Goal: Task Accomplishment & Management: Use online tool/utility

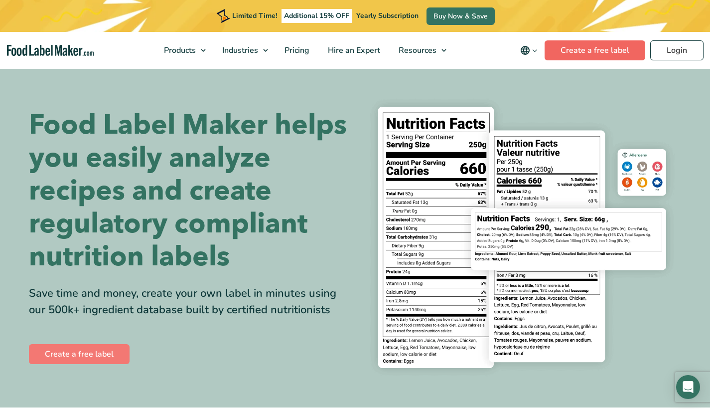
click at [588, 54] on link "Create a free label" at bounding box center [595, 50] width 101 height 20
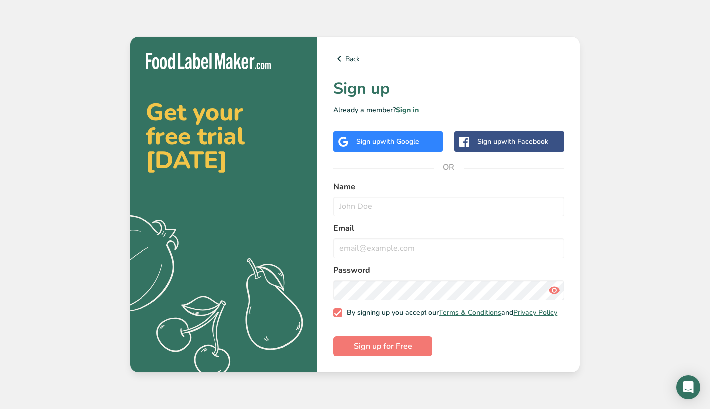
click at [395, 141] on span "with Google" at bounding box center [399, 141] width 39 height 9
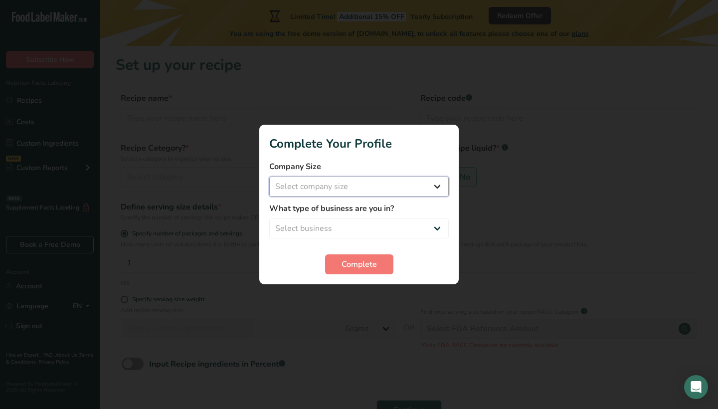
select select "1"
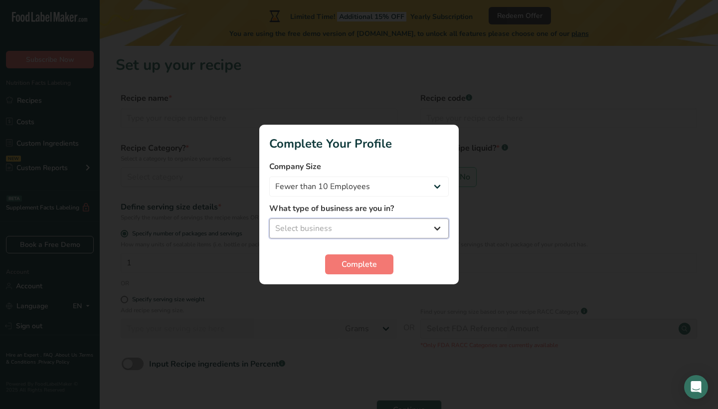
select select "8"
click at [346, 261] on span "Complete" at bounding box center [358, 264] width 35 height 12
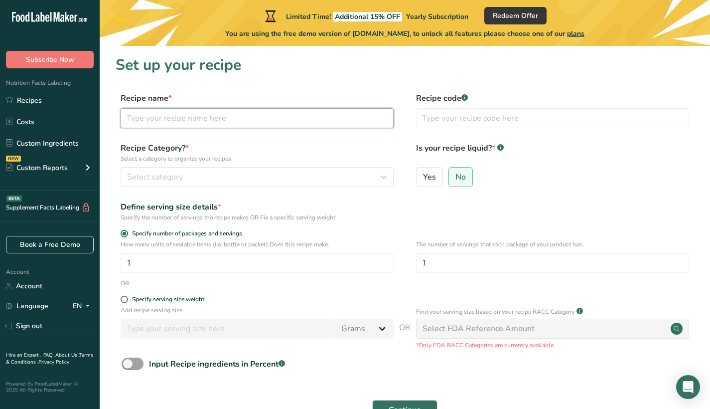
click at [230, 120] on input "text" at bounding box center [257, 118] width 273 height 20
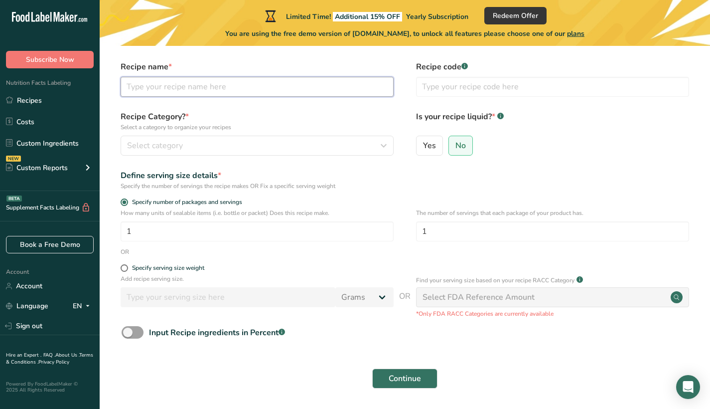
scroll to position [34, 0]
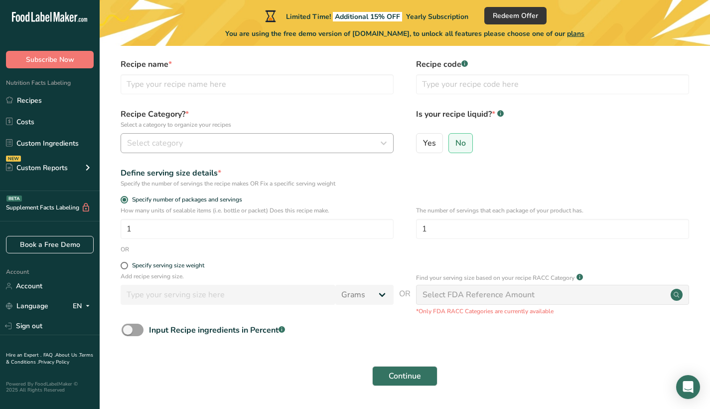
click at [238, 140] on div "Select category" at bounding box center [254, 143] width 254 height 12
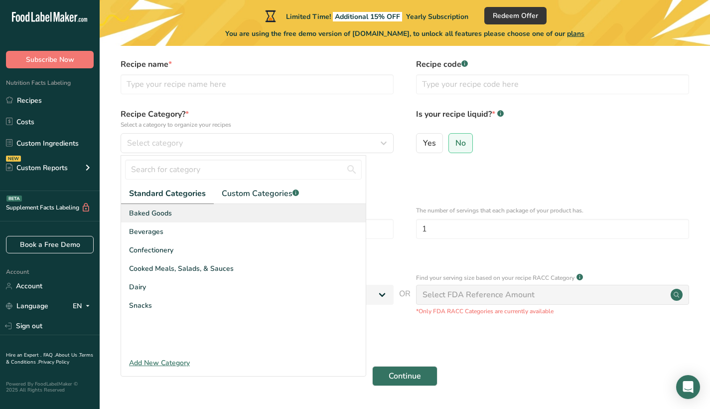
click at [180, 215] on div "Baked Goods" at bounding box center [243, 213] width 245 height 18
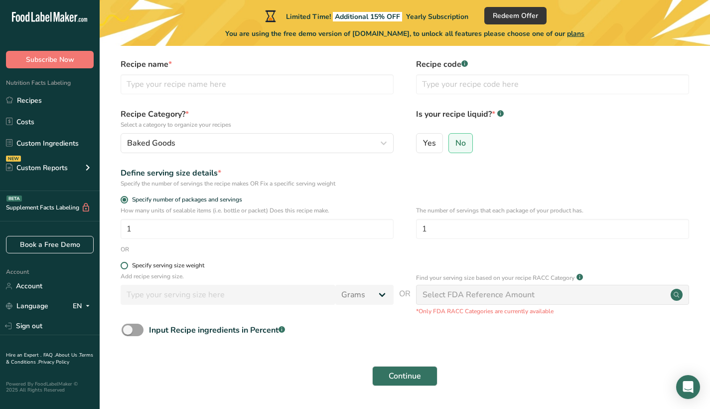
click at [146, 266] on div "Specify serving size weight" at bounding box center [168, 265] width 72 height 7
click at [127, 266] on input "Specify serving size weight" at bounding box center [124, 265] width 6 height 6
radio input "true"
radio input "false"
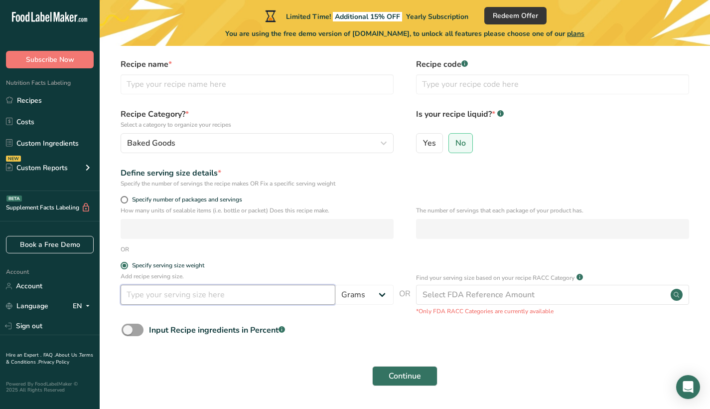
click at [176, 293] on input "number" at bounding box center [228, 295] width 215 height 20
type input "800"
click at [405, 375] on button "Continue" at bounding box center [404, 376] width 65 height 20
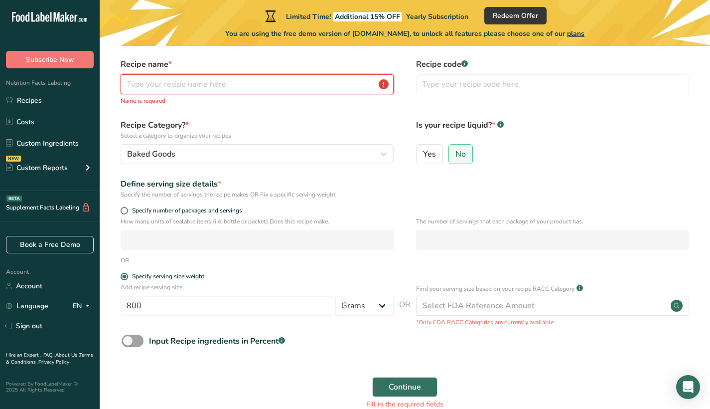
click at [140, 87] on input "text" at bounding box center [257, 84] width 273 height 20
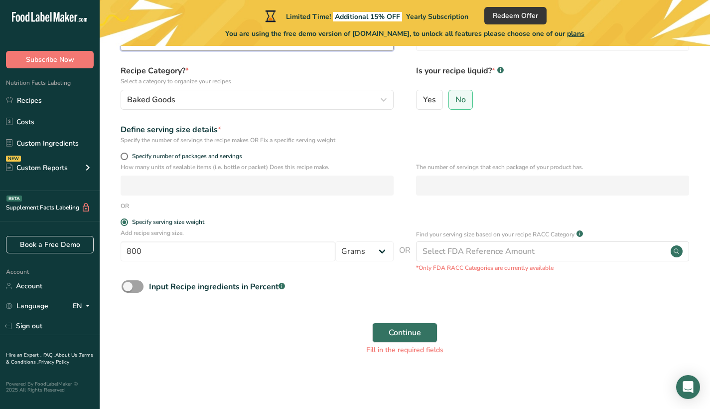
scroll to position [77, 0]
type input "Bread"
click at [204, 157] on span "Specify number of packages and servings" at bounding box center [185, 156] width 114 height 7
click at [127, 157] on input "Specify number of packages and servings" at bounding box center [124, 157] width 6 height 6
radio input "true"
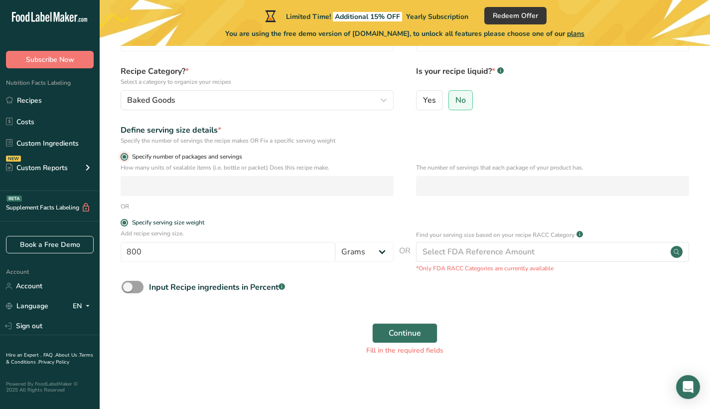
radio input "false"
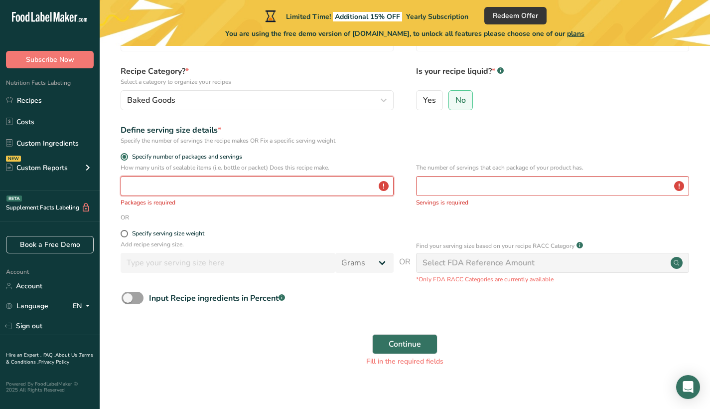
click at [205, 179] on input "number" at bounding box center [257, 186] width 273 height 20
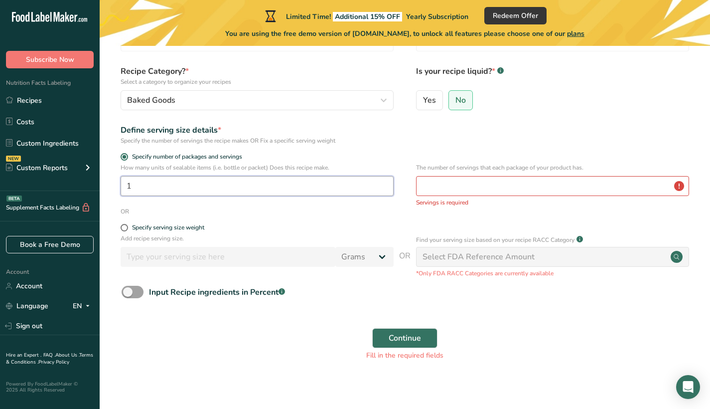
type input "1"
click at [373, 135] on div "Define serving size details *" at bounding box center [257, 130] width 273 height 12
click at [190, 223] on form "Recipe name * Bread Recipe code .a-a{fill:#347362;}.b-a{fill:#fff;} Recipe Cate…" at bounding box center [405, 190] width 579 height 351
click at [124, 225] on span at bounding box center [124, 227] width 7 height 7
click at [124, 225] on input "Specify serving size weight" at bounding box center [124, 227] width 6 height 6
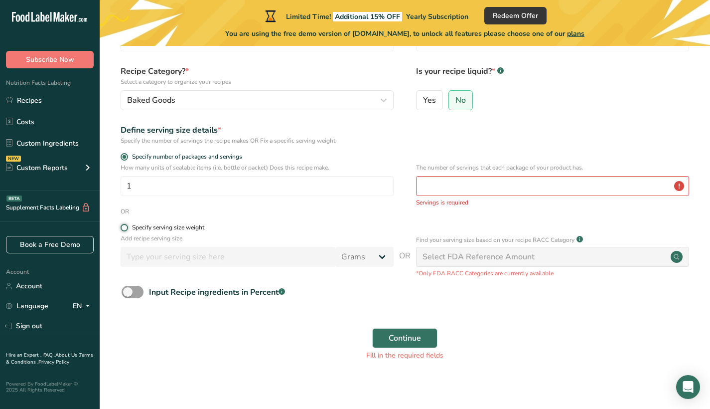
radio input "true"
radio input "false"
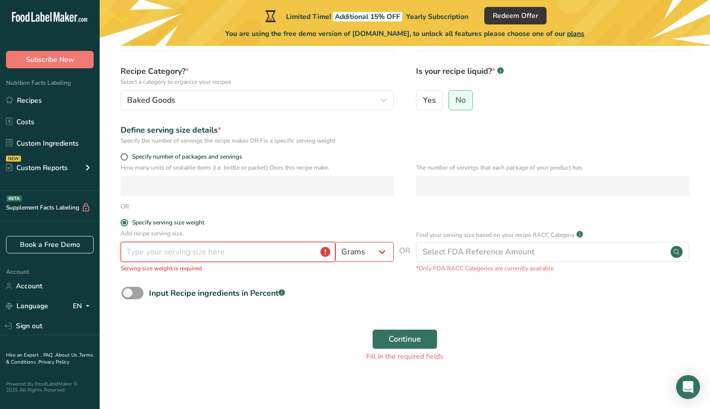
click at [149, 251] on input "number" at bounding box center [228, 252] width 215 height 20
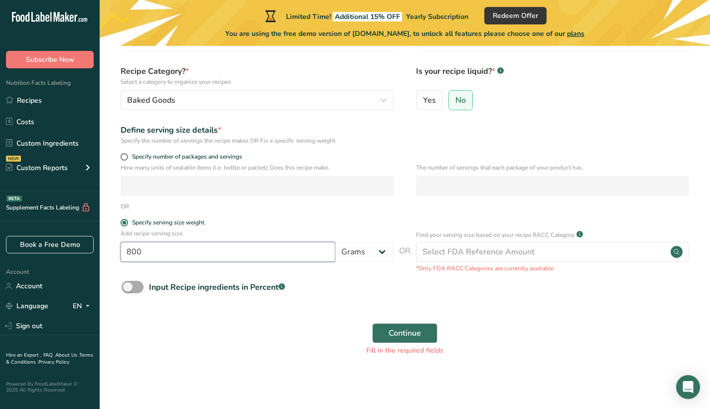
type input "800"
click at [146, 288] on span "Input Recipe ingredients in Percent .a-a{fill:#347362;}.b-a{fill:#fff;}" at bounding box center [215, 287] width 142 height 12
click at [128, 288] on input "Input Recipe ingredients in Percent .a-a{fill:#347362;}.b-a{fill:#fff;}" at bounding box center [125, 287] width 6 height 6
checkbox input "true"
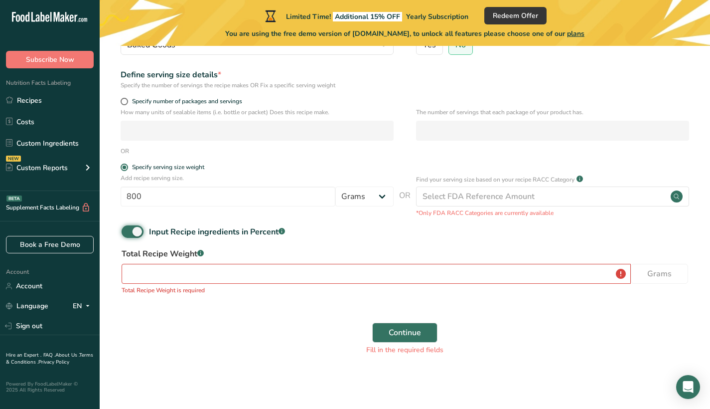
scroll to position [132, 0]
click at [184, 274] on input "number" at bounding box center [376, 274] width 509 height 20
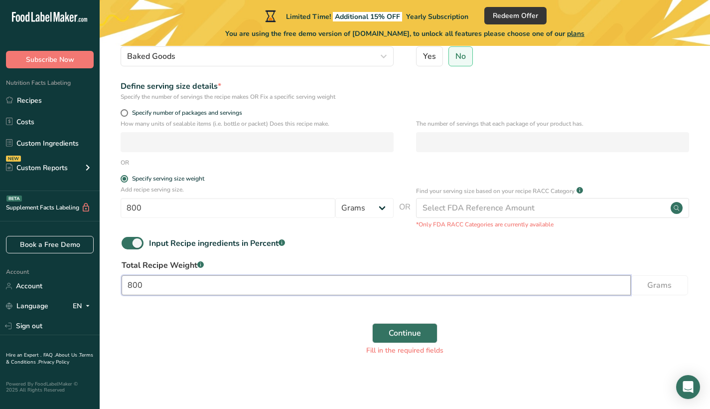
type input "800"
click at [635, 304] on form "Recipe name * Bread Recipe code .a-a{fill:#347362;}.b-a{fill:#fff;} Recipe Cate…" at bounding box center [405, 167] width 579 height 390
click at [201, 335] on div "Continue Fill in the required fields" at bounding box center [405, 339] width 579 height 44
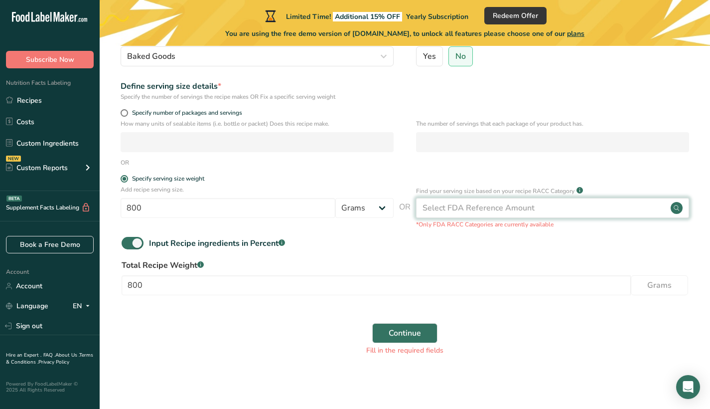
click at [507, 208] on div "Select FDA Reference Amount" at bounding box center [479, 208] width 112 height 12
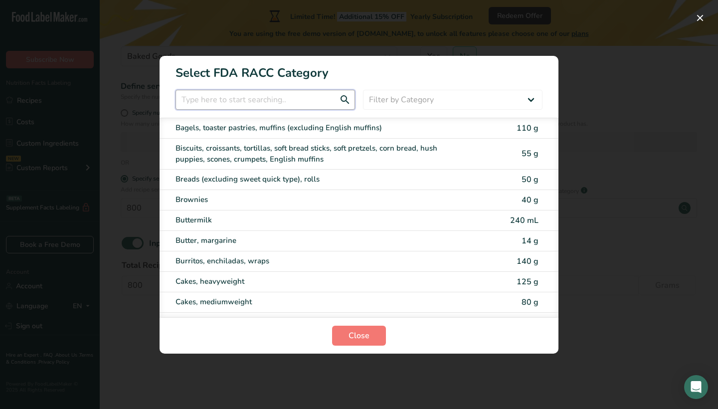
click at [259, 106] on input "RACC Category Selection Modal" at bounding box center [264, 100] width 179 height 20
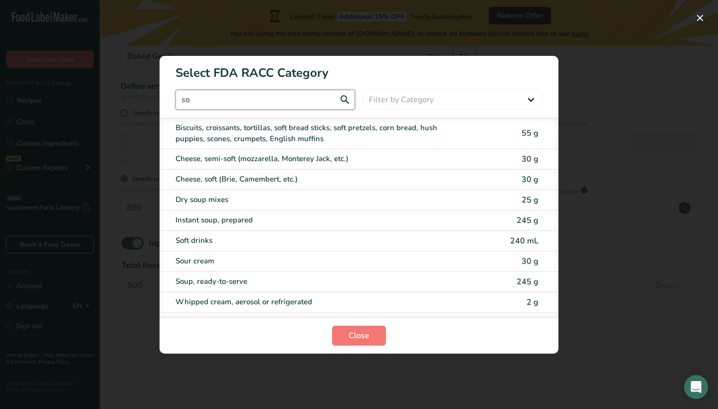
type input "s"
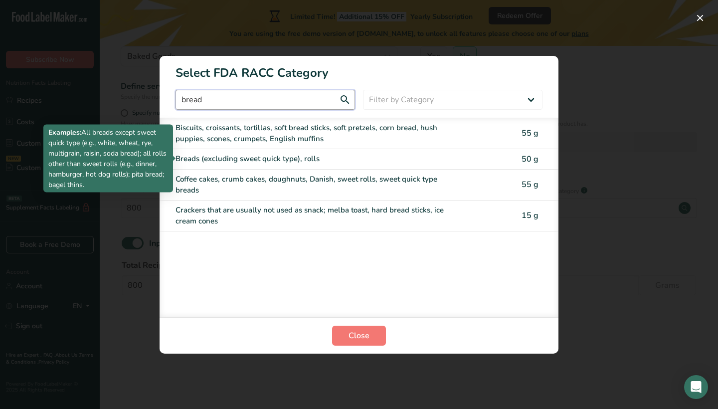
type input "bread"
click at [324, 154] on div "Breads (excluding sweet quick type), rolls" at bounding box center [316, 158] width 283 height 11
type input "50"
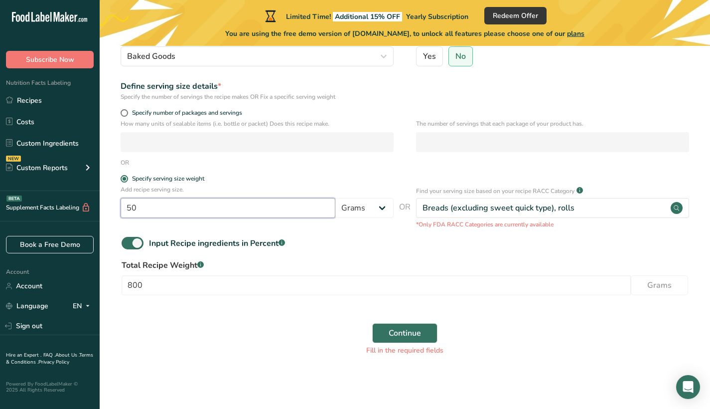
click at [223, 209] on input "50" at bounding box center [228, 208] width 215 height 20
click at [334, 247] on div "Input Recipe ingredients in Percent .a-a{fill:#347362;}.b-a{fill:#fff;}" at bounding box center [405, 247] width 579 height 20
click at [382, 335] on button "Continue" at bounding box center [404, 333] width 65 height 20
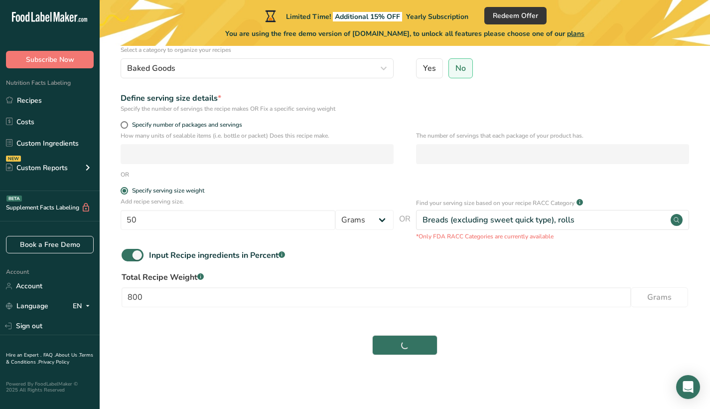
scroll to position [108, 0]
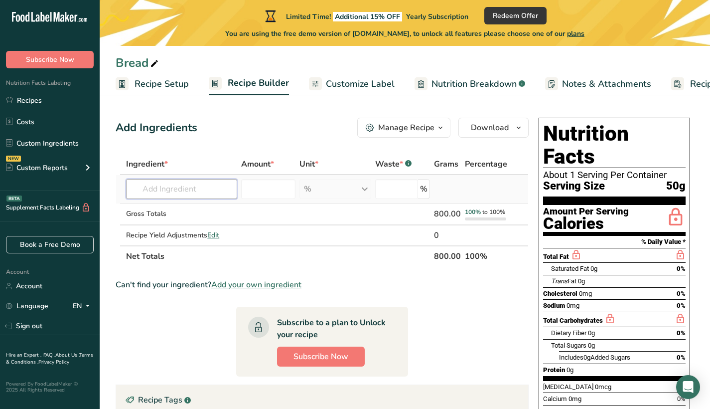
click at [176, 191] on input "text" at bounding box center [181, 189] width 111 height 20
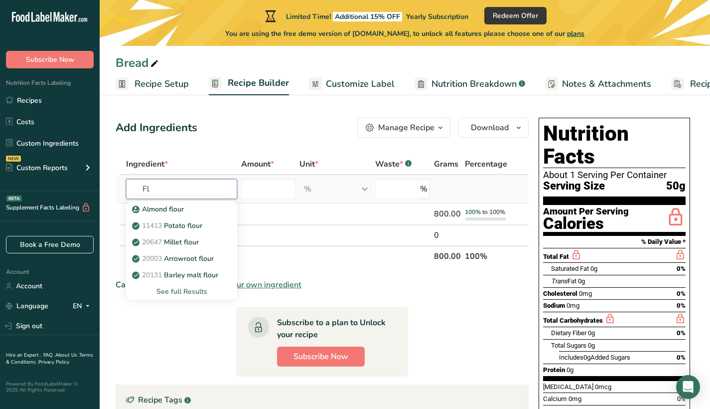
type input "F"
type input "Wheat"
click at [155, 227] on span "20074" at bounding box center [152, 225] width 20 height 9
type input "Wheat, hard white"
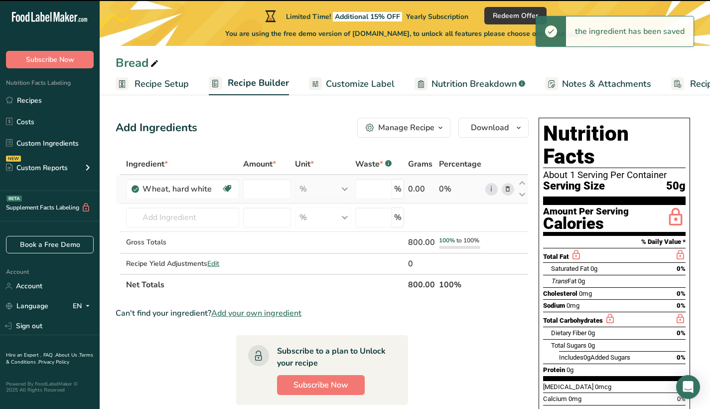
type input "0"
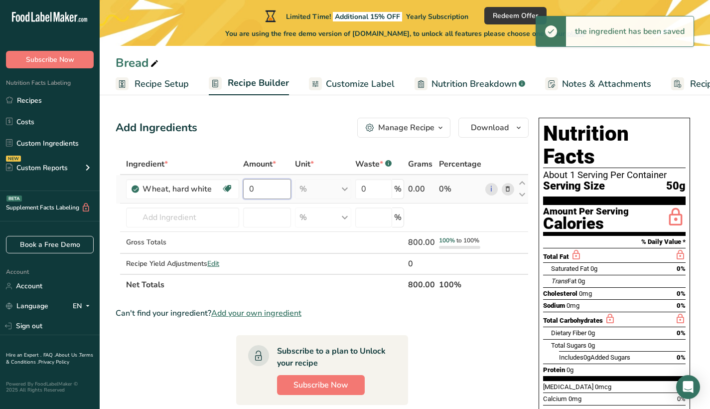
click at [278, 193] on input "0" at bounding box center [267, 189] width 48 height 20
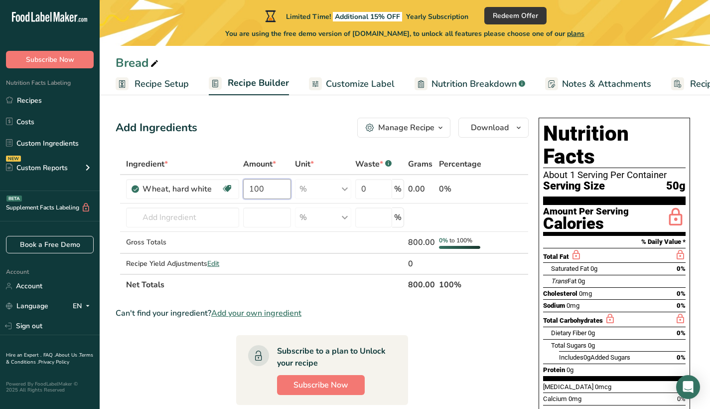
type input "100"
click at [295, 153] on div "Add Ingredients Manage Recipe Delete Recipe Duplicate Recipe Scale Recipe Save …" at bounding box center [325, 356] width 419 height 484
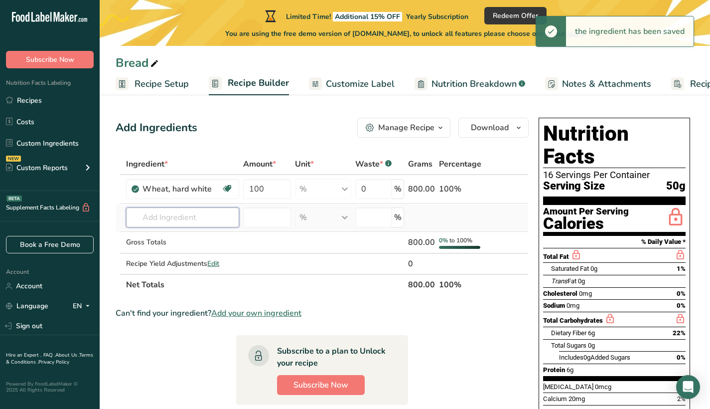
click at [204, 215] on input "text" at bounding box center [182, 217] width 113 height 20
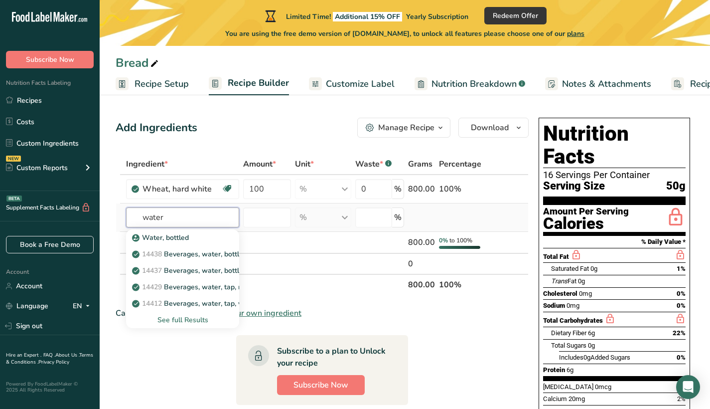
type input "water"
click at [194, 321] on div "See full Results" at bounding box center [182, 319] width 97 height 10
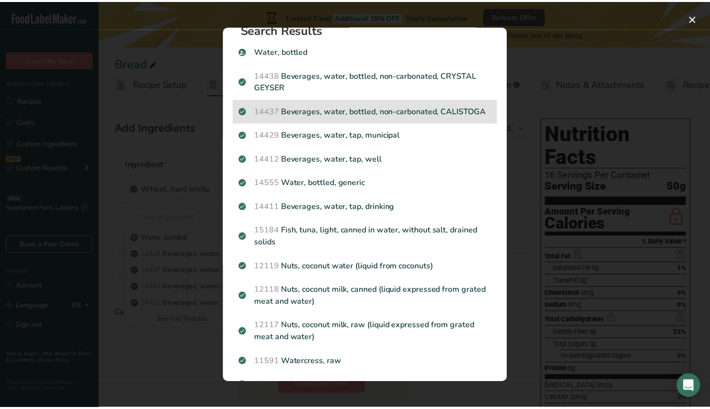
scroll to position [17, 0]
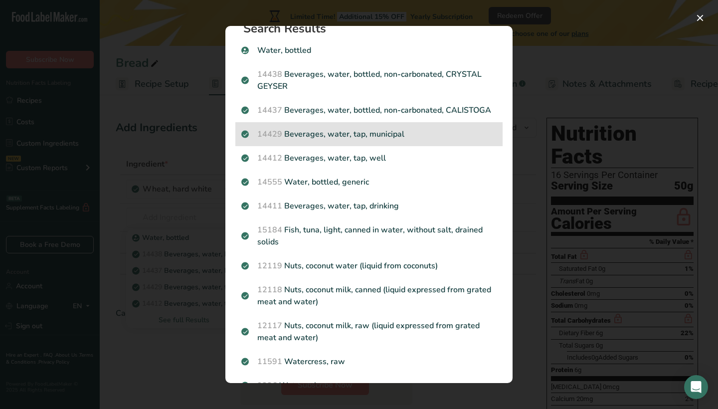
click at [384, 140] on p "14429 [GEOGRAPHIC_DATA], water, tap, municipal" at bounding box center [368, 134] width 255 height 12
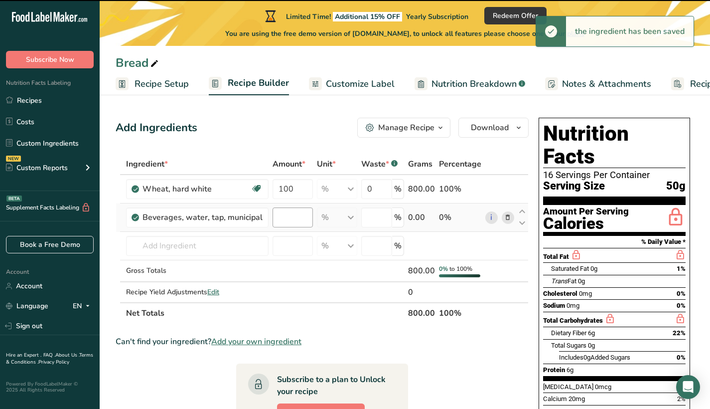
type input "0"
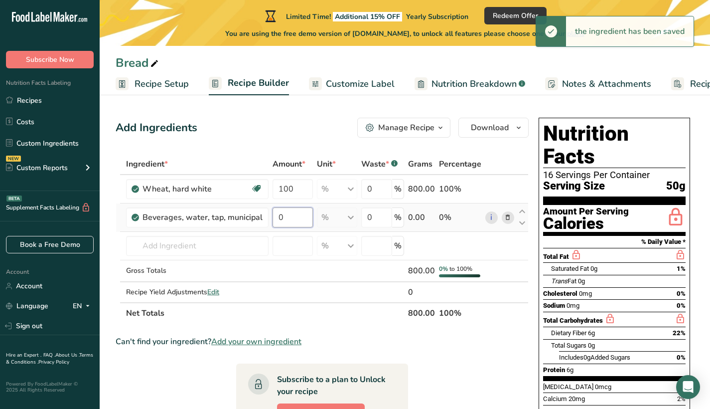
click at [286, 216] on input "0" at bounding box center [293, 217] width 40 height 20
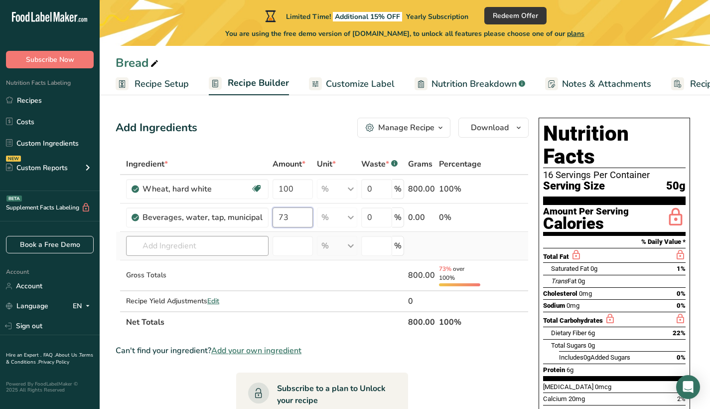
type input "73"
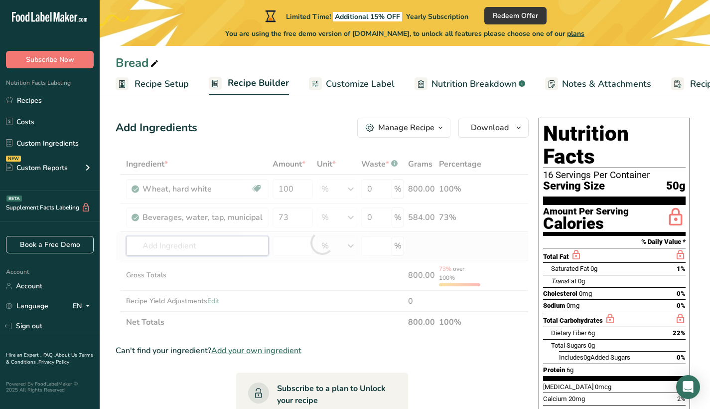
click at [230, 243] on div "Ingredient * Amount * Unit * Waste * .a-a{fill:#347362;}.b-a{fill:#fff;} Grams …" at bounding box center [322, 243] width 413 height 179
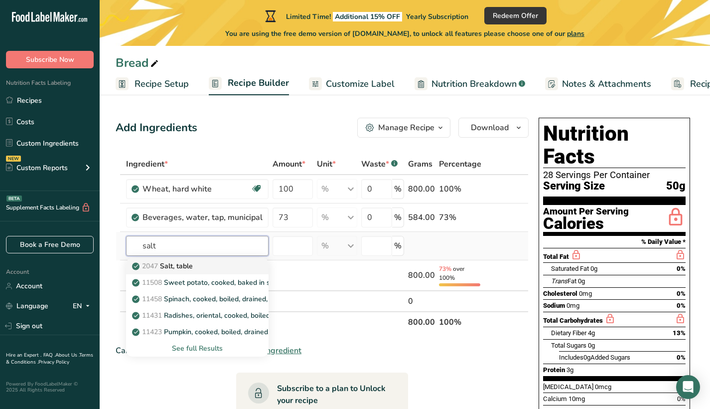
type input "salt"
click at [232, 268] on div "2047 Salt, table" at bounding box center [189, 266] width 111 height 10
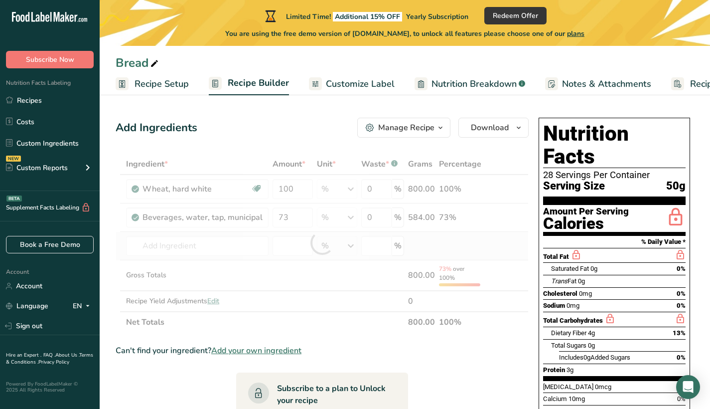
type input "Salt, table"
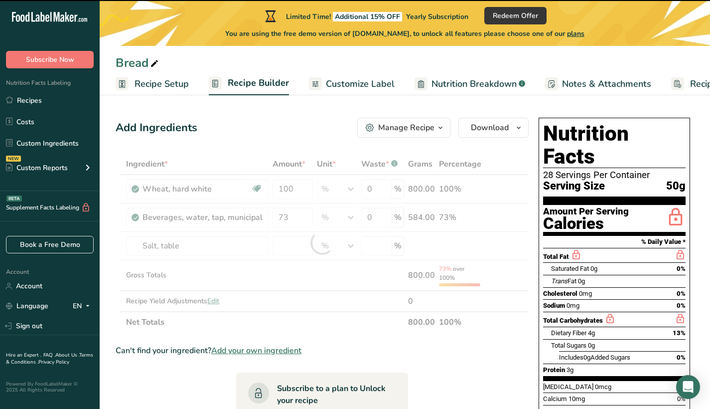
type input "0"
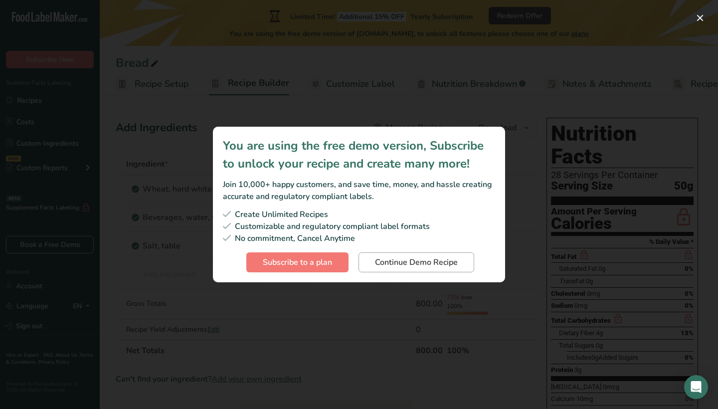
click at [409, 260] on span "Continue Demo Recipe" at bounding box center [416, 262] width 83 height 12
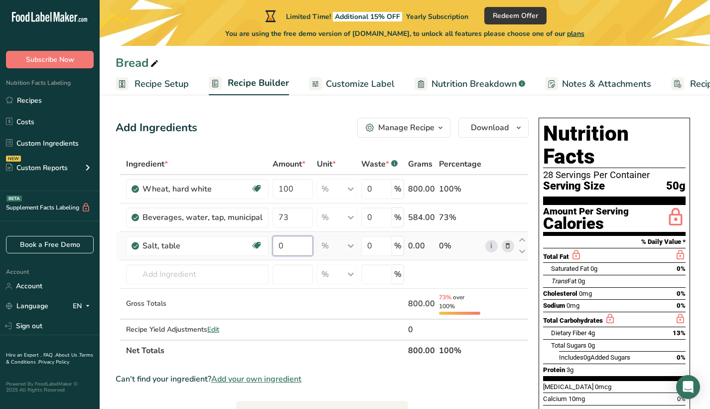
click at [288, 247] on input "0" at bounding box center [293, 246] width 40 height 20
type input "0"
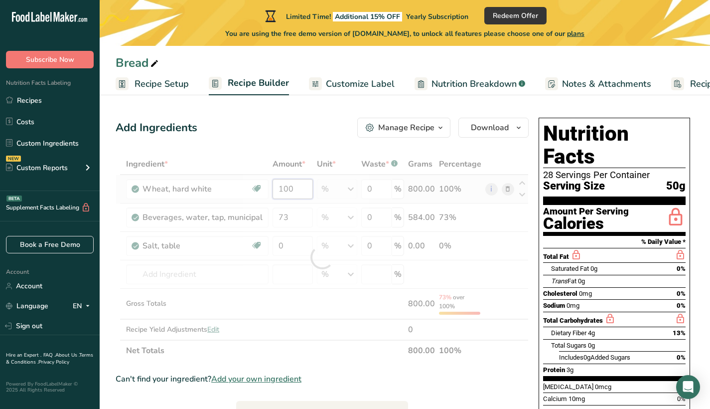
click at [293, 188] on div "Ingredient * Amount * Unit * Waste * .a-a{fill:#347362;}.b-a{fill:#fff;} Grams …" at bounding box center [322, 257] width 413 height 207
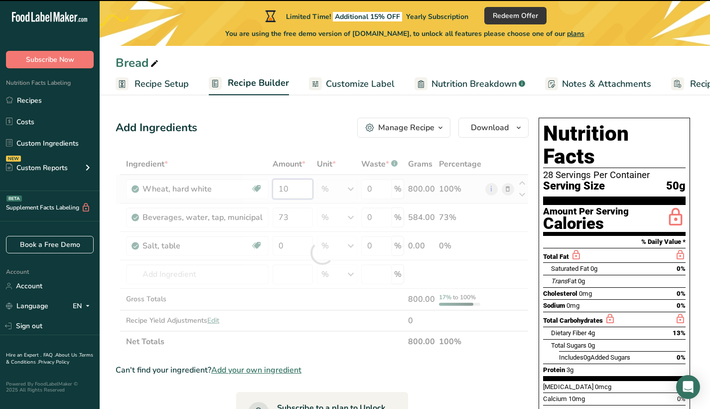
type input "1"
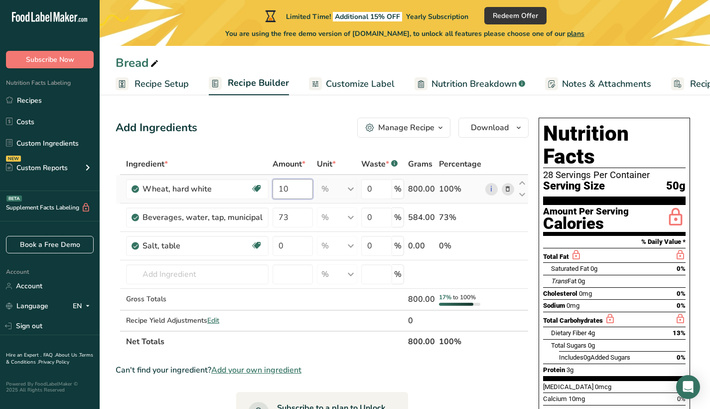
type input "1"
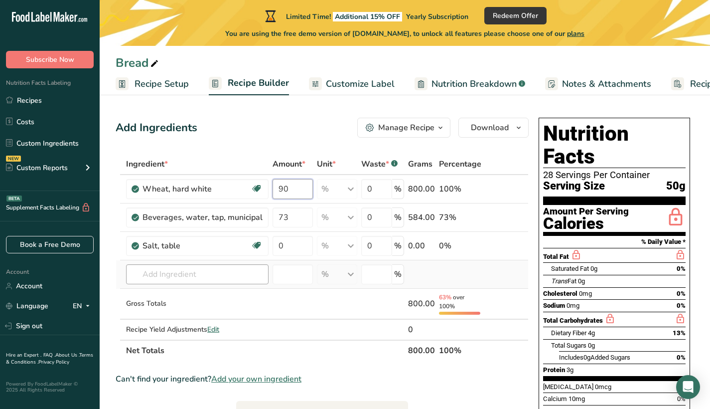
type input "90"
click at [212, 277] on div "Ingredient * Amount * Unit * Waste * .a-a{fill:#347362;}.b-a{fill:#fff;} Grams …" at bounding box center [322, 257] width 413 height 207
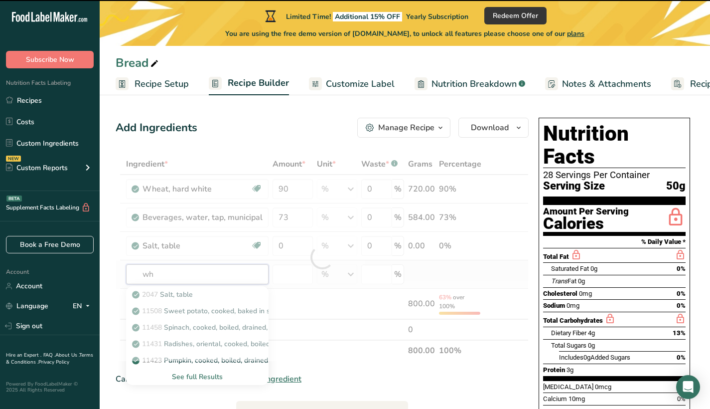
type input "who"
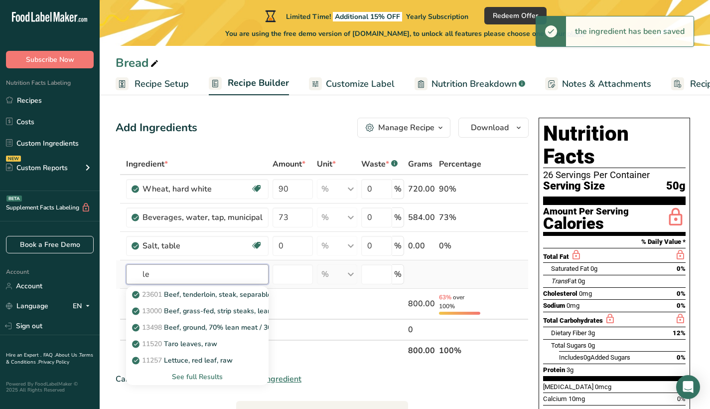
type input "l"
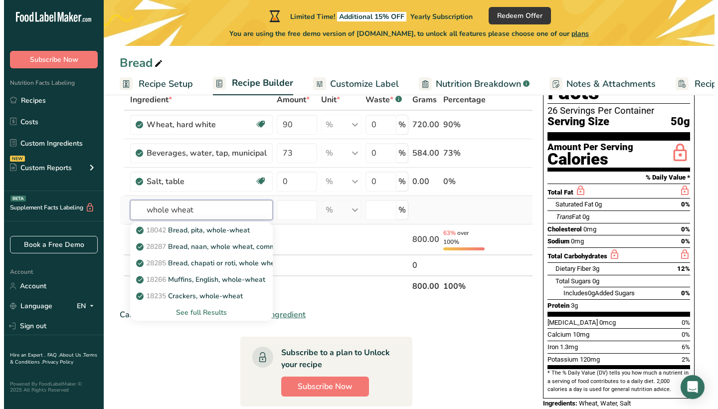
scroll to position [64, 0]
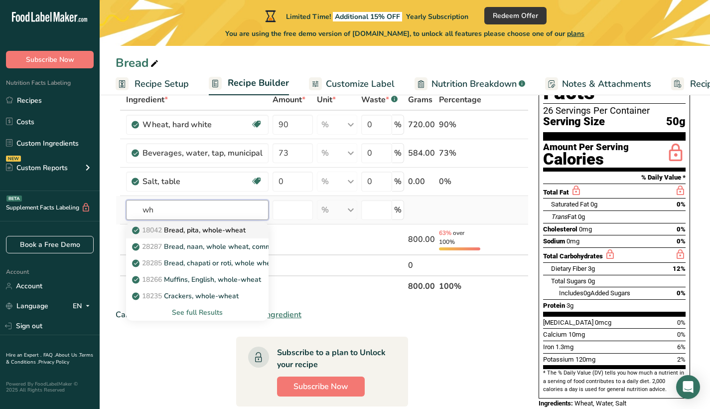
type input "w"
type input "wheat"
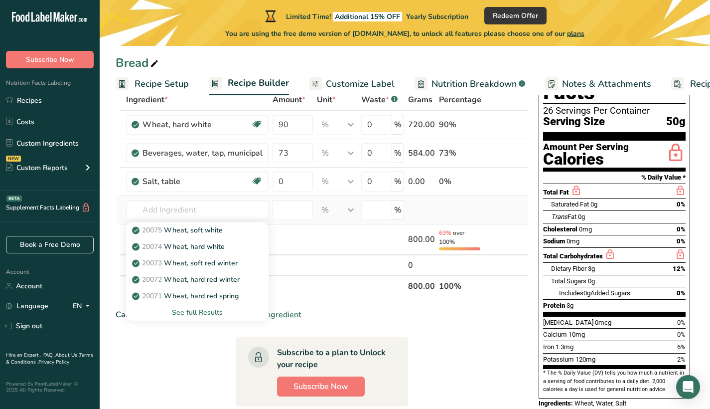
click at [217, 310] on div "See full Results" at bounding box center [197, 312] width 127 height 10
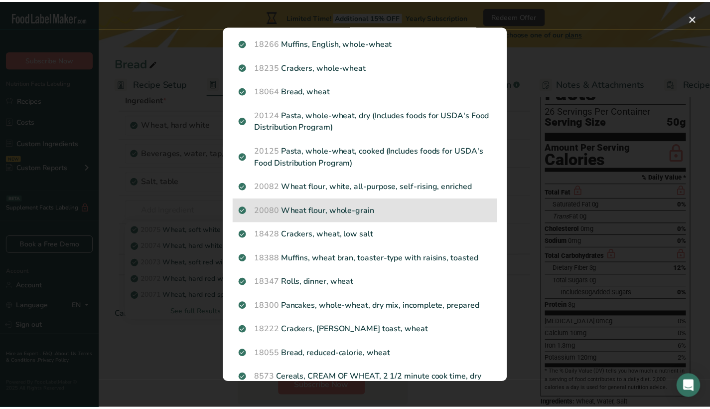
scroll to position [265, 0]
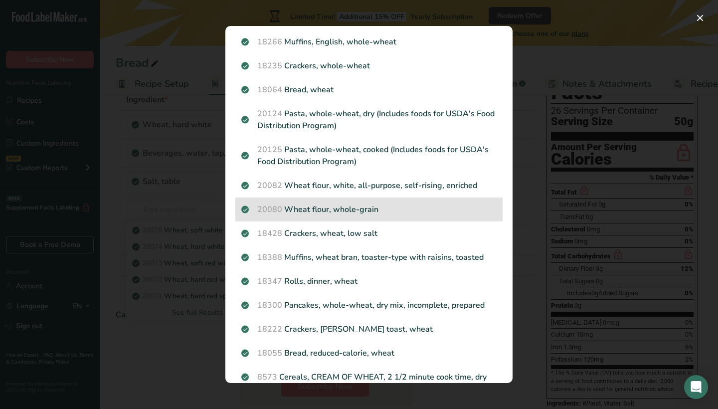
click at [373, 209] on p "20080 Wheat flour, whole-grain" at bounding box center [368, 209] width 255 height 12
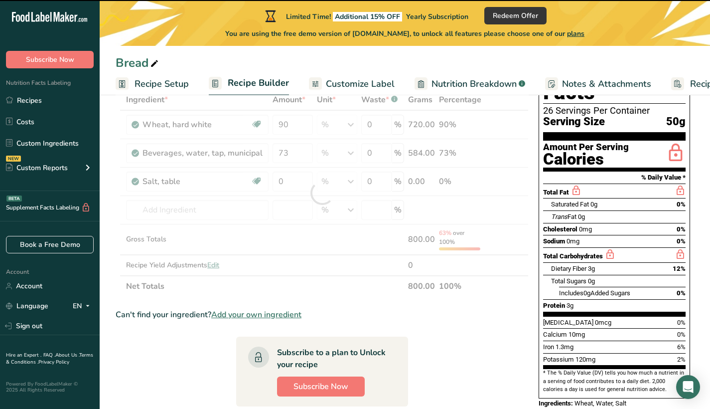
type input "0"
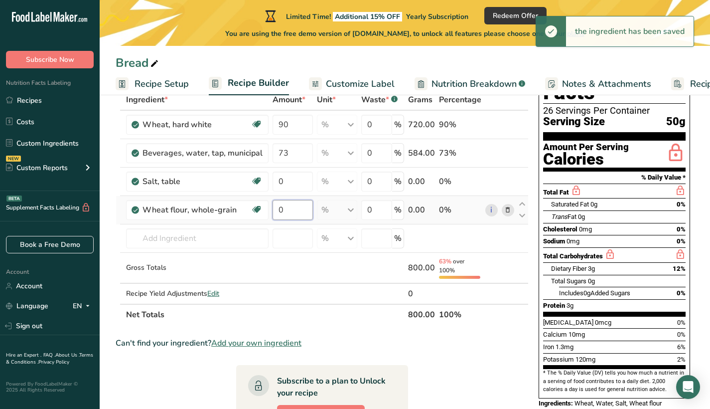
click at [293, 211] on input "0" at bounding box center [293, 210] width 40 height 20
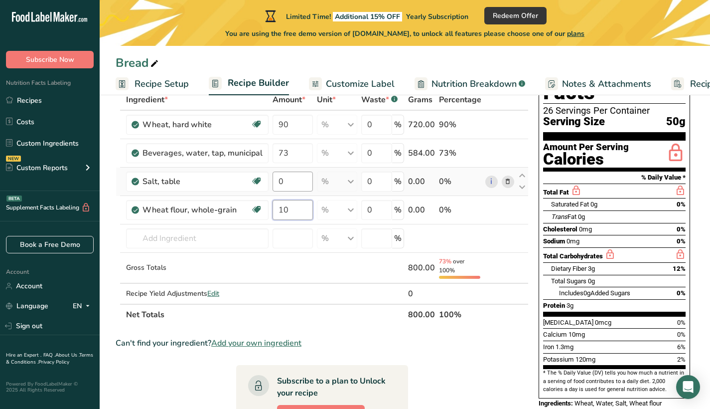
type input "10"
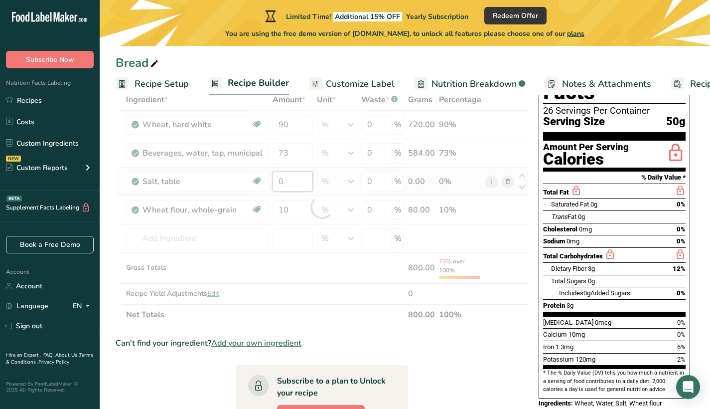
click at [299, 182] on div "Ingredient * Amount * Unit * Waste * .a-a{fill:#347362;}.b-a{fill:#fff;} Grams …" at bounding box center [322, 207] width 413 height 236
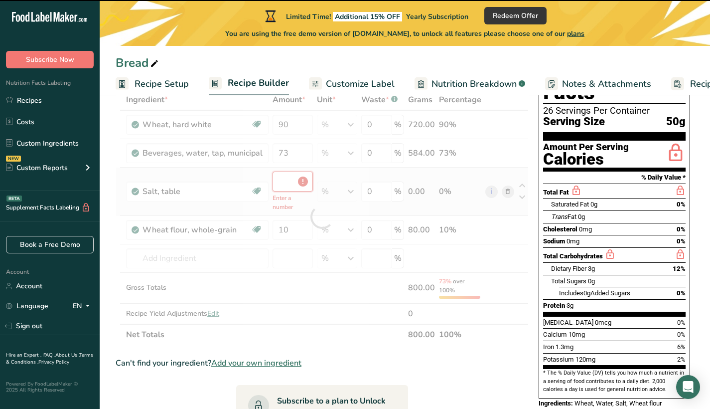
type input "0"
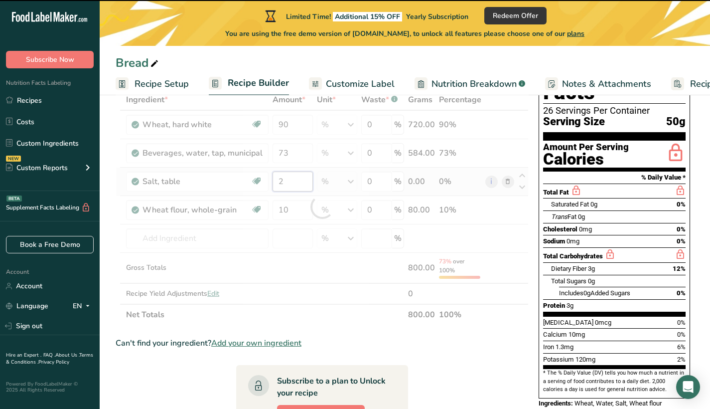
type input "0"
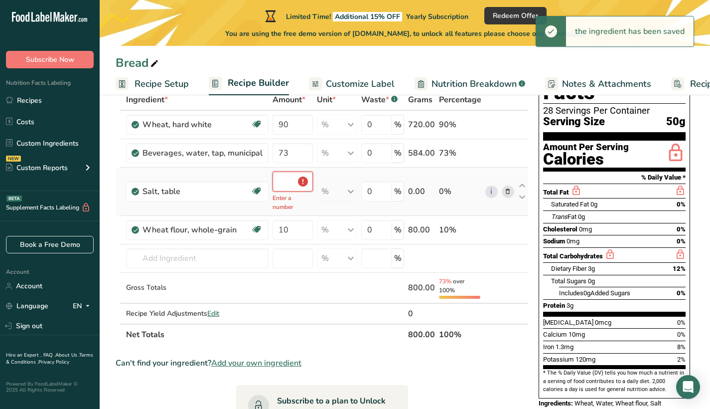
type input "0"
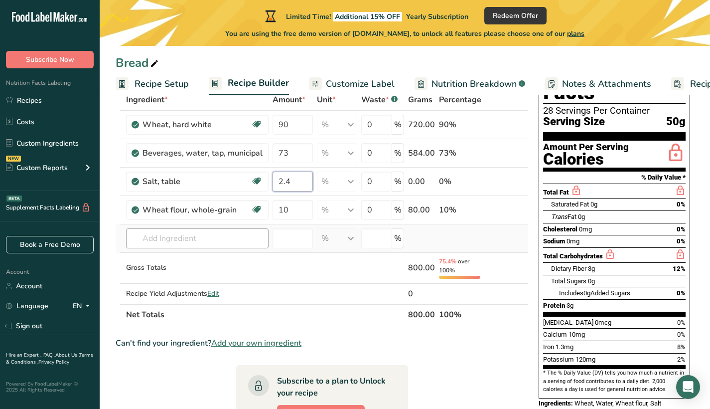
type input "2.4"
click at [227, 243] on div "Ingredient * Amount * Unit * Waste * .a-a{fill:#347362;}.b-a{fill:#fff;} Grams …" at bounding box center [322, 207] width 413 height 236
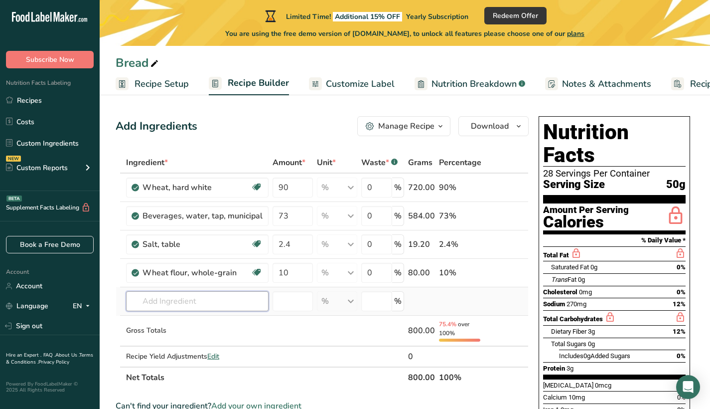
scroll to position [6, 0]
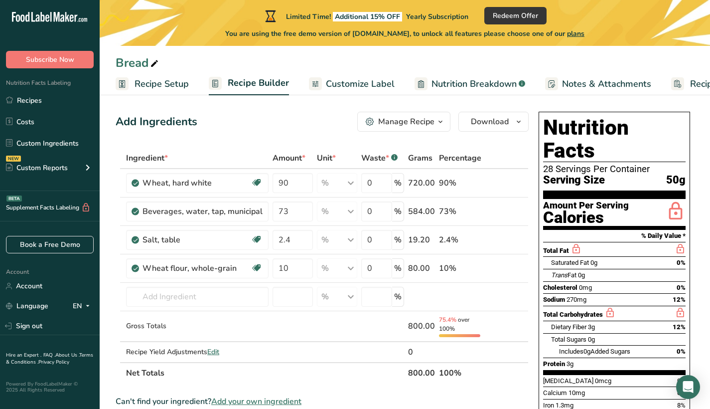
click at [431, 116] on div "Manage Recipe" at bounding box center [406, 122] width 56 height 12
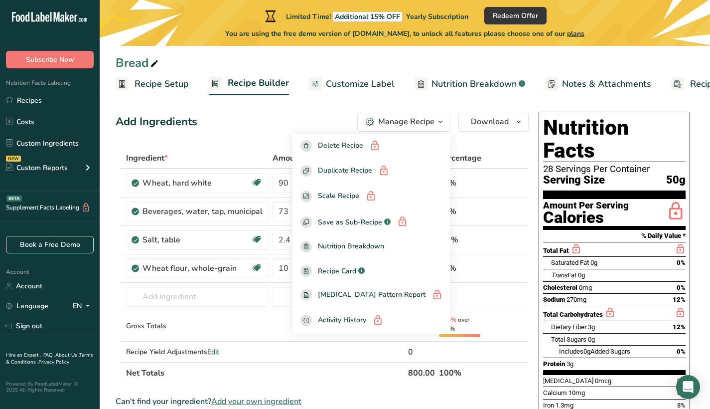
click at [285, 111] on div "Add Ingredients Manage Recipe Delete Recipe Duplicate Recipe Scale Recipe Save …" at bounding box center [325, 386] width 419 height 557
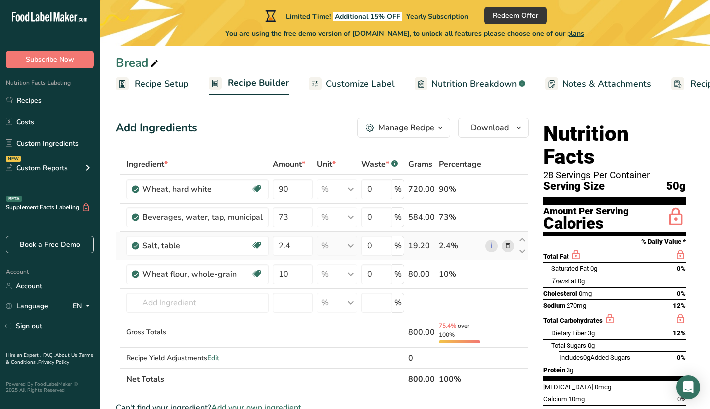
scroll to position [0, 0]
click at [225, 308] on input "text" at bounding box center [197, 303] width 143 height 20
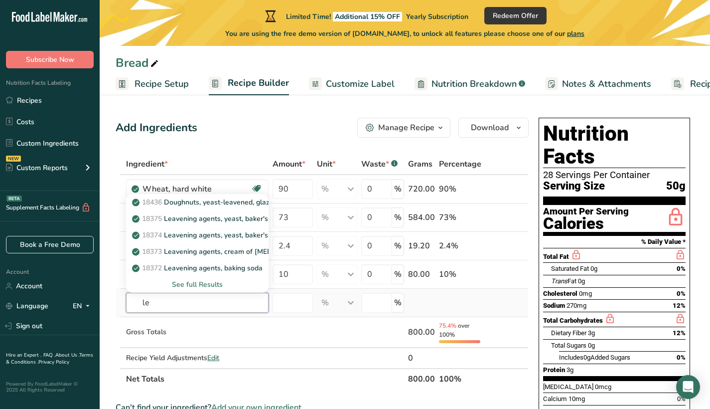
type input "l"
type input "s"
type input "yeast"
click at [200, 282] on div "See full Results" at bounding box center [197, 284] width 127 height 10
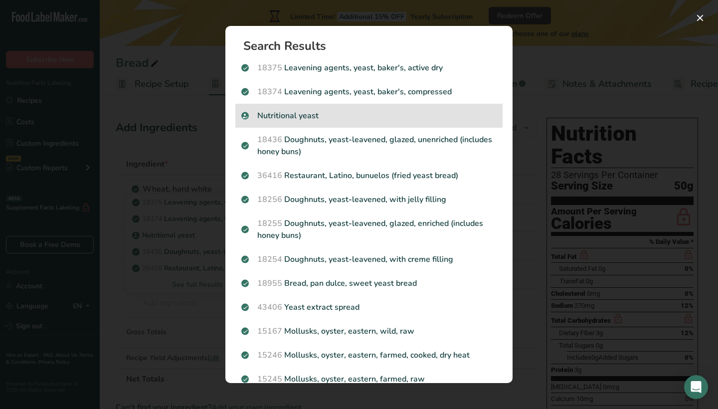
click at [307, 113] on p "Nutritional yeast" at bounding box center [368, 116] width 255 height 12
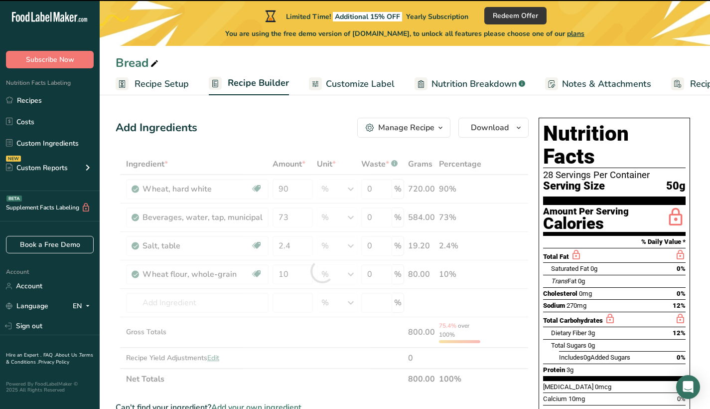
type input "0"
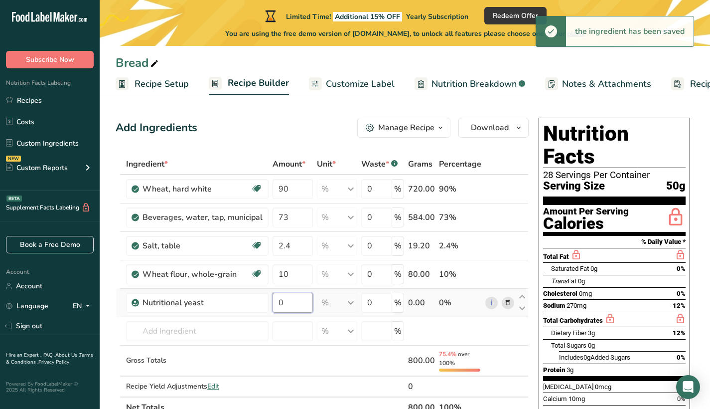
click at [291, 299] on input "0" at bounding box center [293, 303] width 40 height 20
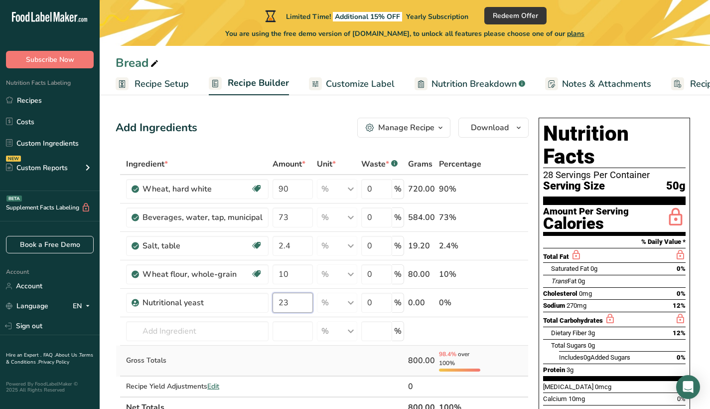
type input "23"
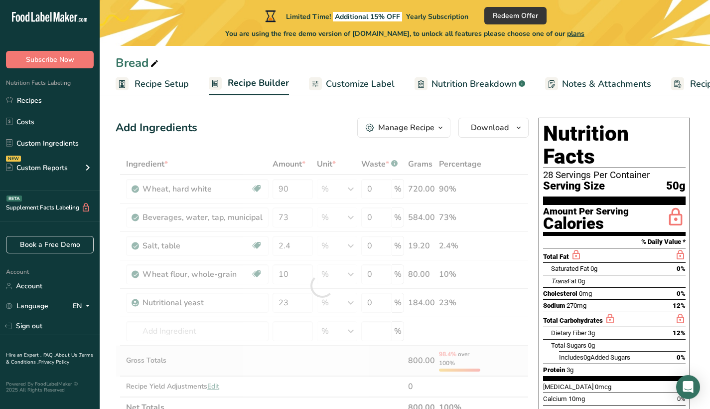
click at [316, 357] on div "Ingredient * Amount * Unit * Waste * .a-a{fill:#347362;}.b-a{fill:#fff;} Grams …" at bounding box center [322, 286] width 413 height 264
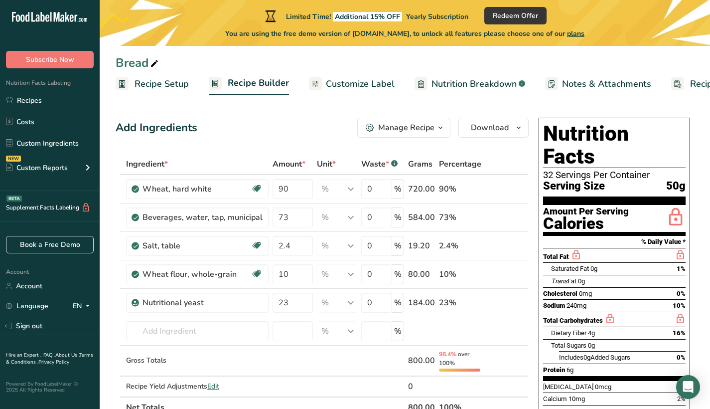
click at [139, 86] on span "Recipe Setup" at bounding box center [162, 83] width 54 height 13
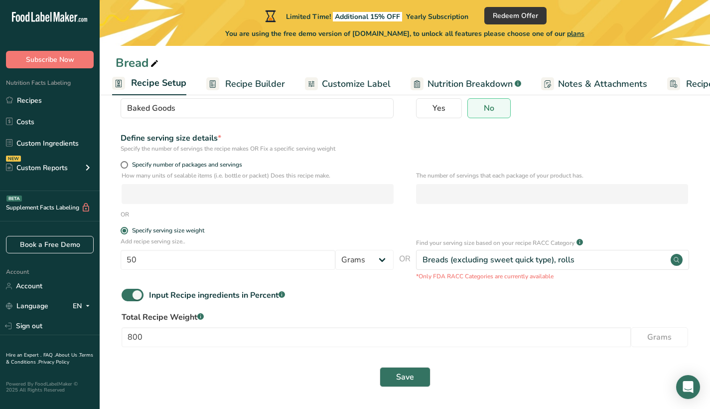
scroll to position [94, 0]
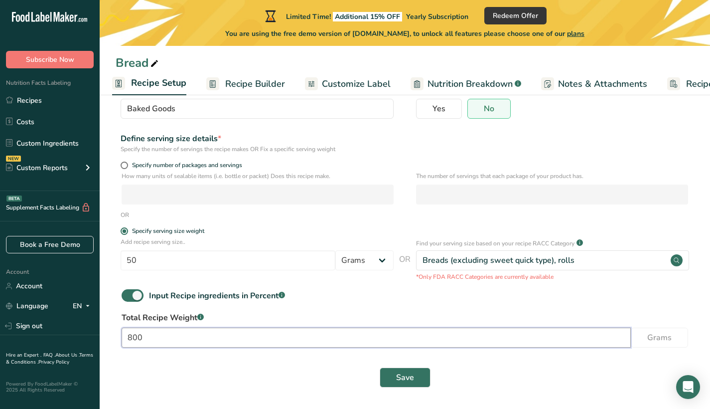
click at [194, 335] on input "800" at bounding box center [376, 337] width 509 height 20
type input "8"
type input "1984"
click at [390, 370] on button "Save" at bounding box center [405, 377] width 51 height 20
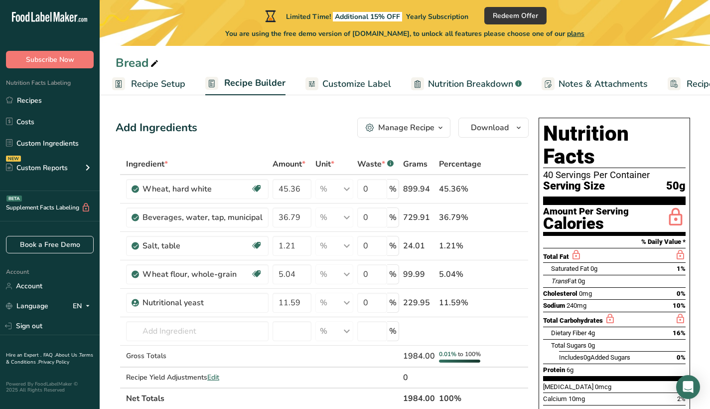
click at [375, 83] on span "Customize Label" at bounding box center [356, 83] width 69 height 13
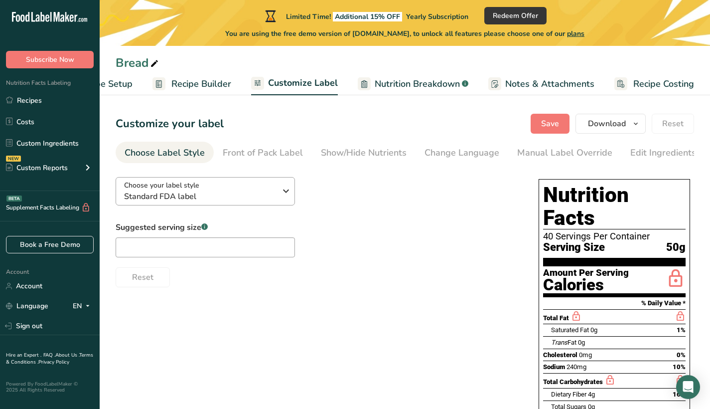
click at [274, 198] on span "Standard FDA label" at bounding box center [200, 196] width 152 height 12
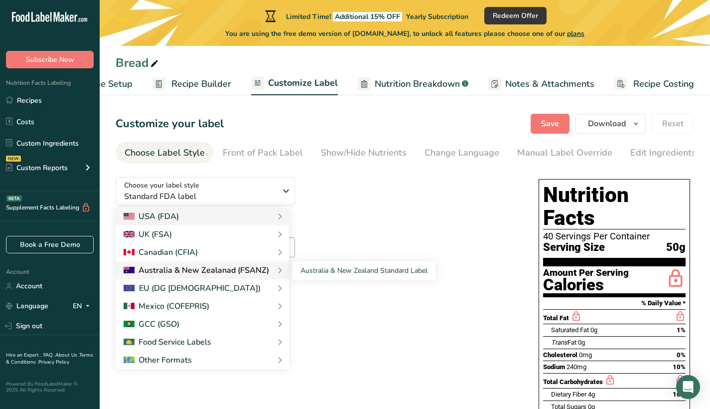
click at [239, 273] on div "Australia & New Zealanad (FSANZ)" at bounding box center [197, 270] width 146 height 12
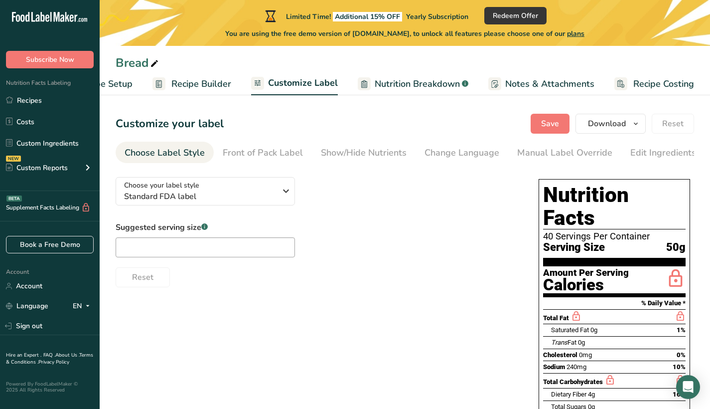
click at [407, 81] on span "Nutrition Breakdown" at bounding box center [417, 83] width 85 height 13
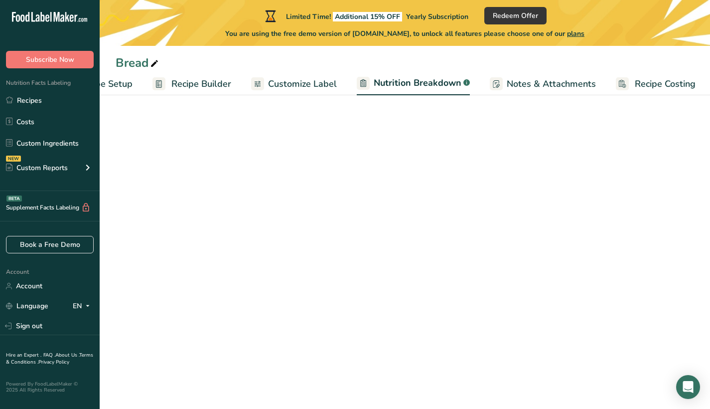
scroll to position [0, 57]
select select "Calories"
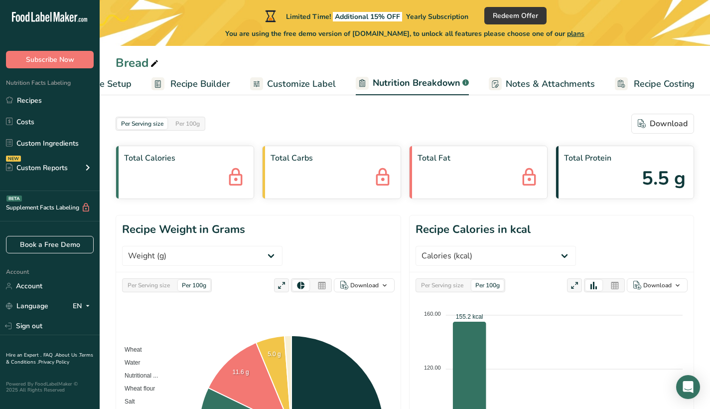
scroll to position [0, 0]
click at [523, 79] on span "Notes & Attachments" at bounding box center [550, 83] width 89 height 13
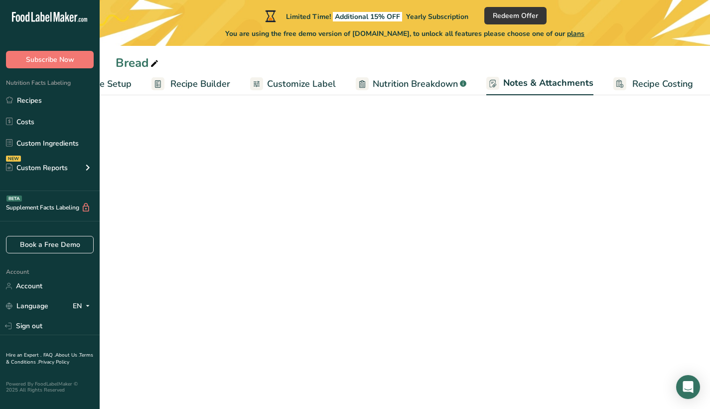
scroll to position [0, 57]
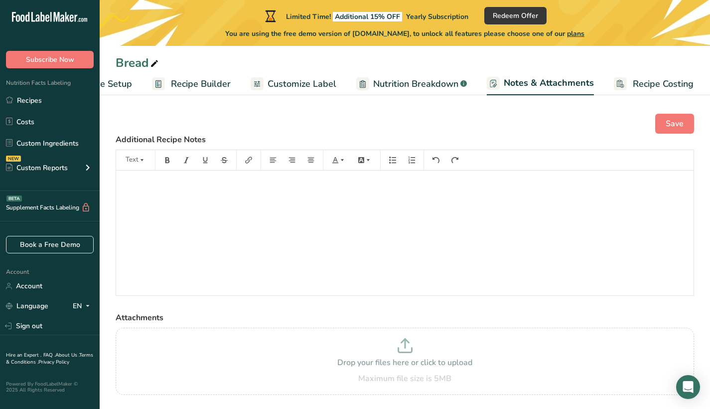
click at [633, 87] on span "Recipe Costing" at bounding box center [663, 83] width 61 height 13
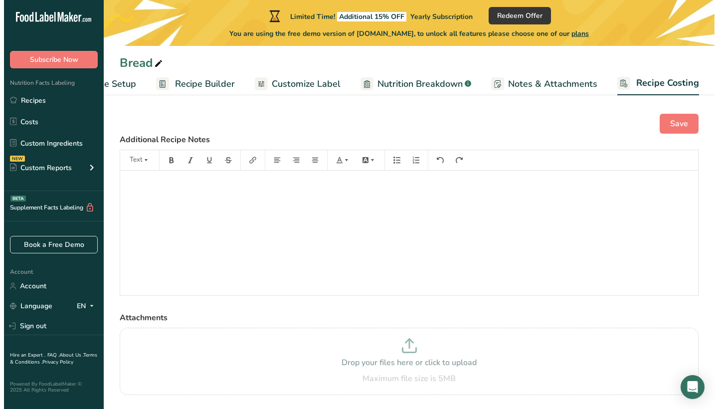
scroll to position [0, 56]
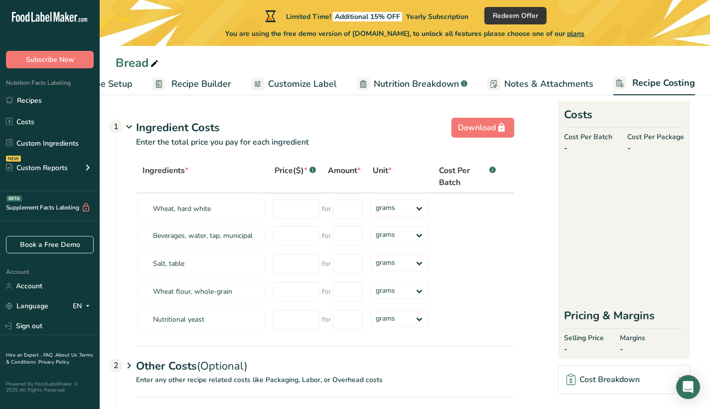
click at [322, 85] on span "Customize Label" at bounding box center [302, 83] width 69 height 13
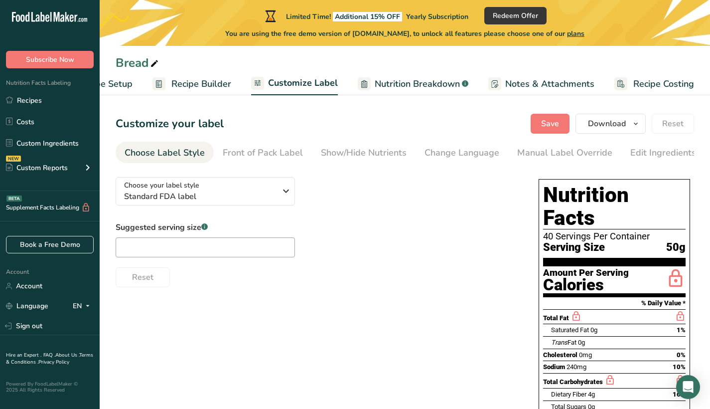
click at [211, 84] on span "Recipe Builder" at bounding box center [201, 83] width 60 height 13
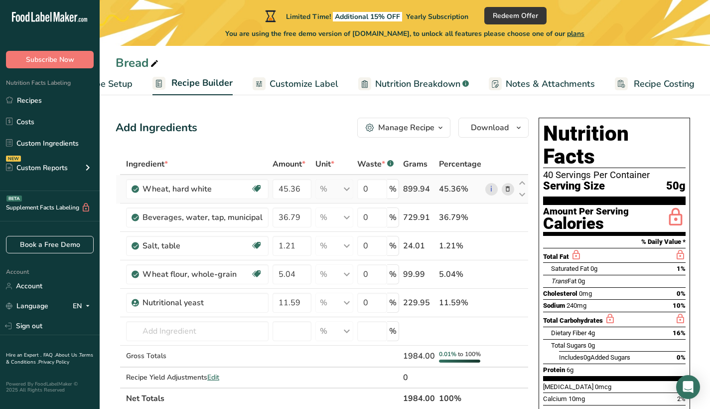
click at [507, 189] on icon at bounding box center [507, 189] width 7 height 10
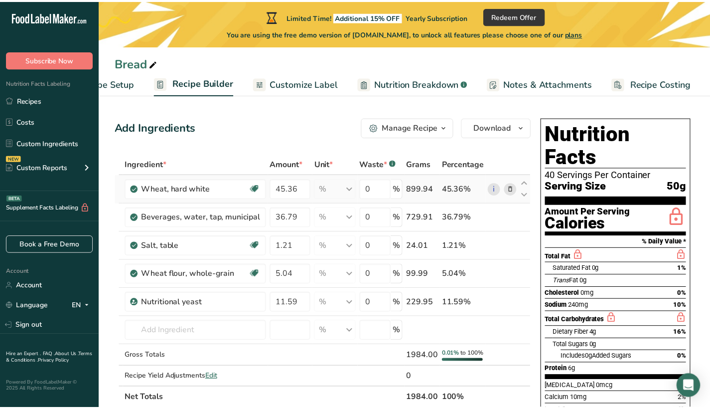
scroll to position [0, 49]
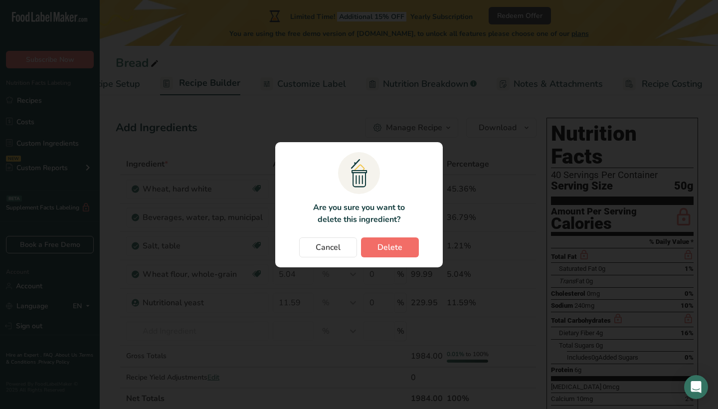
click at [406, 252] on button "Delete" at bounding box center [390, 247] width 58 height 20
type input "36.79"
type input "1.21"
type input "5.04"
type input "11.59"
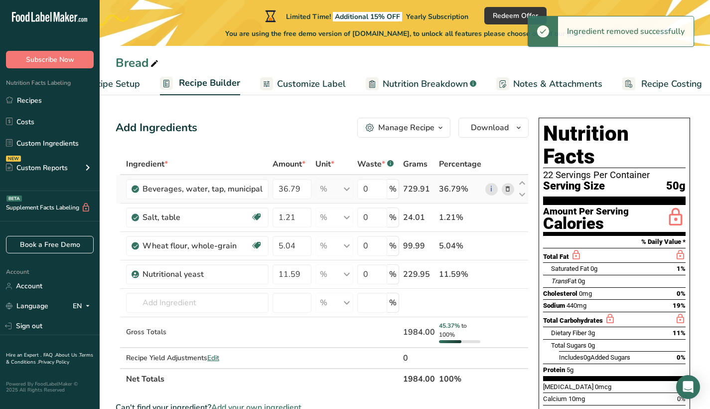
click at [508, 190] on icon at bounding box center [507, 189] width 7 height 10
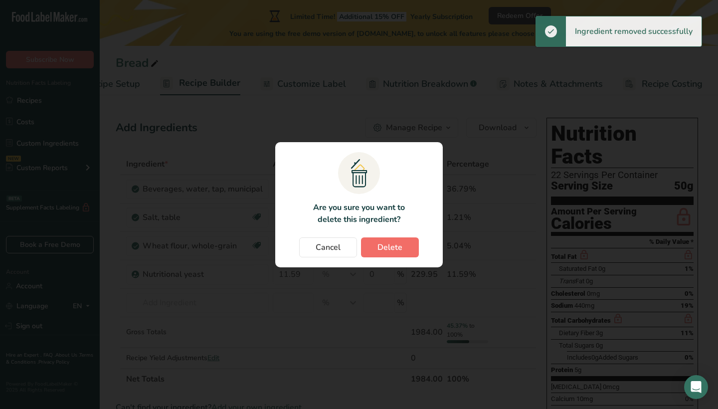
click at [406, 245] on button "Delete" at bounding box center [390, 247] width 58 height 20
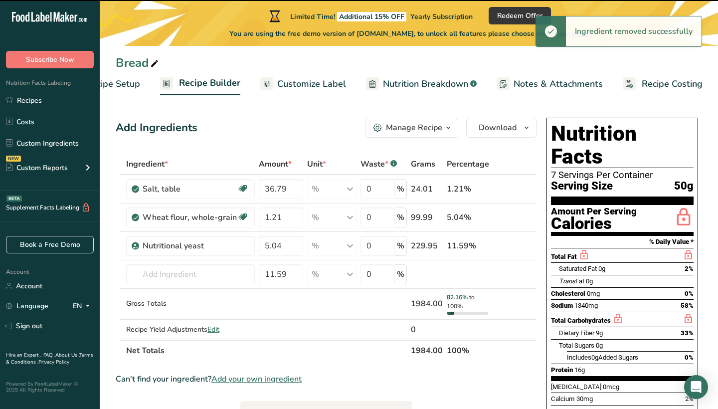
type input "1.21"
type input "5.04"
type input "11.59"
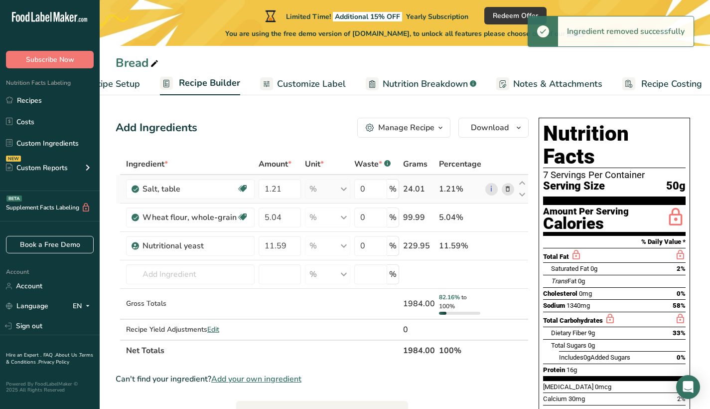
click at [506, 188] on icon at bounding box center [507, 189] width 7 height 10
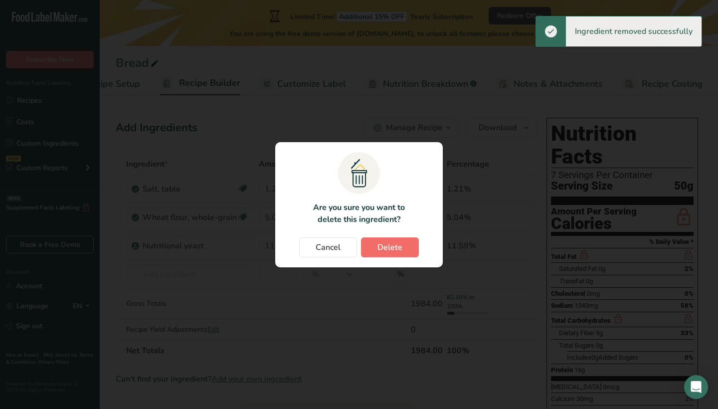
click at [393, 248] on span "Delete" at bounding box center [389, 247] width 25 height 12
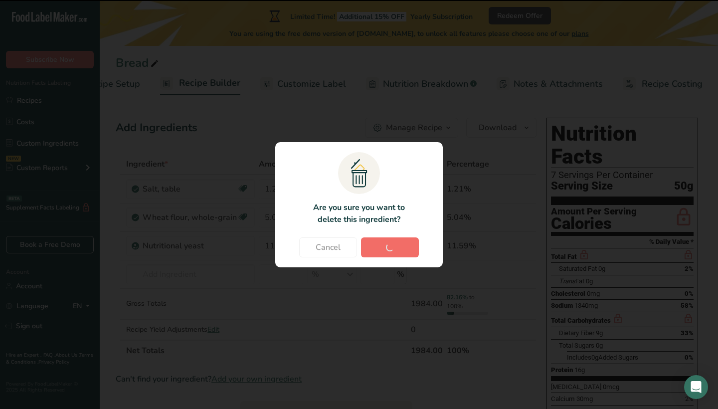
type input "5.04"
type input "11.59"
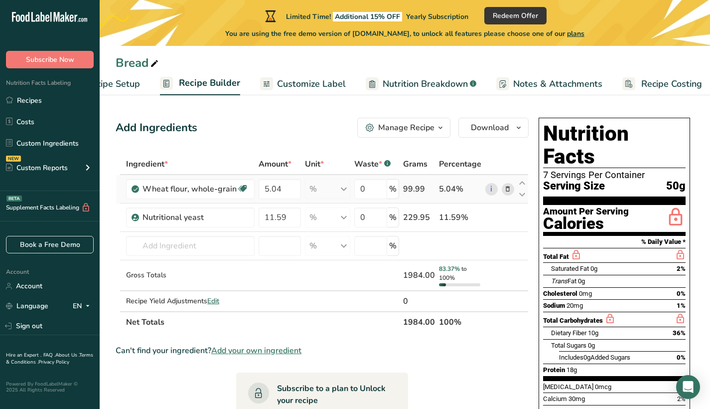
click at [510, 191] on icon at bounding box center [507, 189] width 7 height 10
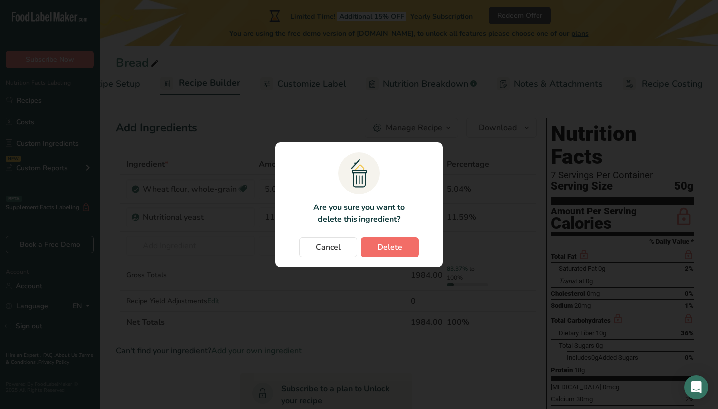
click at [413, 247] on button "Delete" at bounding box center [390, 247] width 58 height 20
type input "11.59"
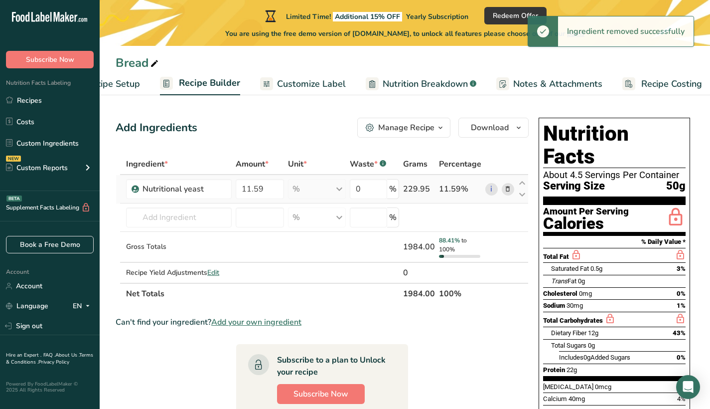
click at [507, 188] on icon at bounding box center [507, 189] width 7 height 10
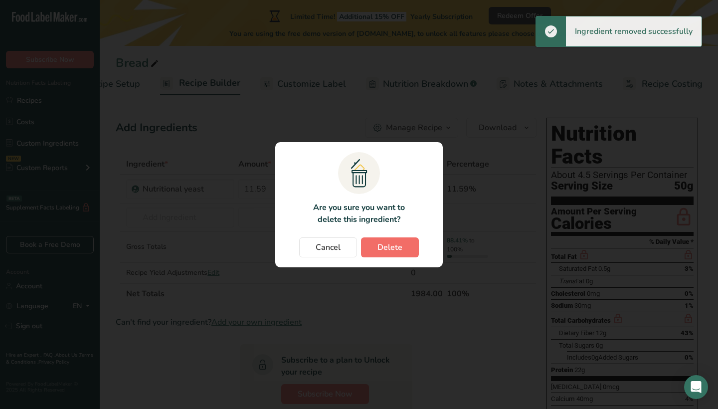
click at [402, 245] on button "Delete" at bounding box center [390, 247] width 58 height 20
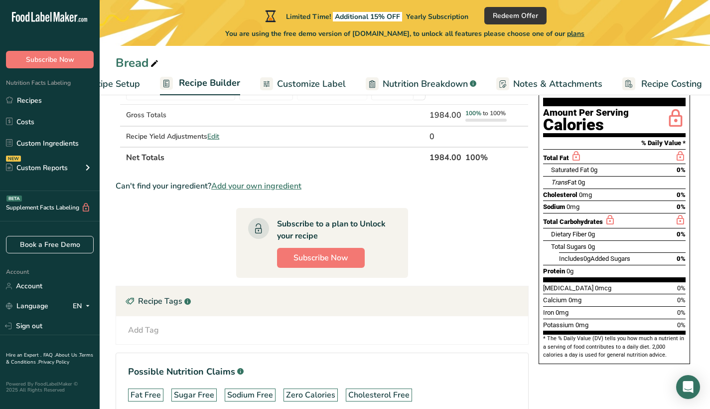
scroll to position [98, 0]
click at [181, 333] on div "Add Tag Standard Tags Custom Tags Source of Antioxidants [MEDICAL_DATA] Effect …" at bounding box center [322, 330] width 396 height 12
click at [147, 331] on div "Add Tag" at bounding box center [143, 330] width 31 height 12
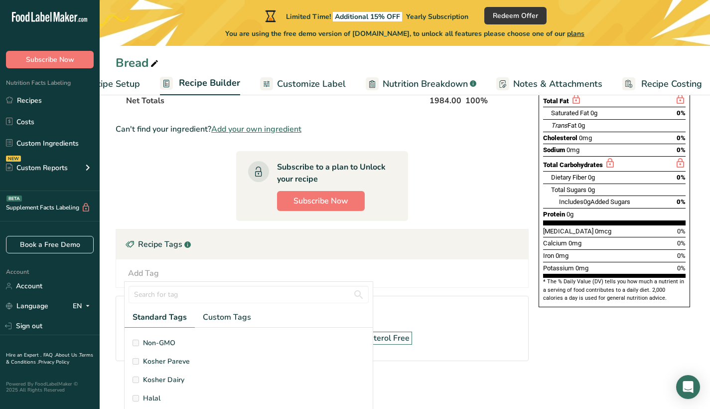
scroll to position [0, 0]
